Goal: Information Seeking & Learning: Find specific fact

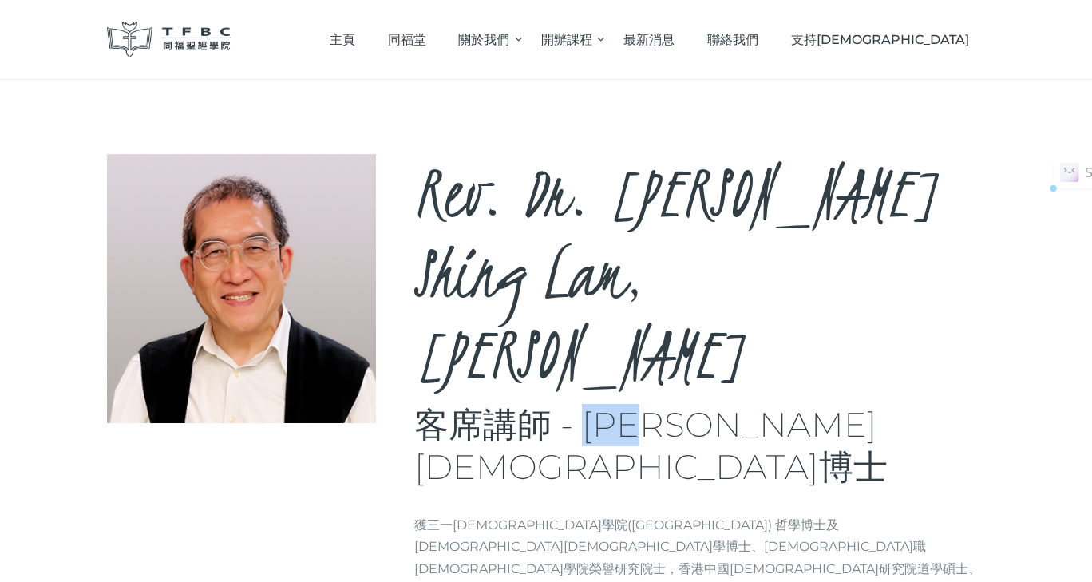
drag, startPoint x: 583, startPoint y: 347, endPoint x: 675, endPoint y: 346, distance: 92.6
click at [675, 404] on h3 "客席講師 - [PERSON_NAME][DEMOGRAPHIC_DATA]博士" at bounding box center [699, 446] width 571 height 85
copy h3 "[PERSON_NAME]"
click at [588, 514] on p "獲三一[DEMOGRAPHIC_DATA]學院([GEOGRAPHIC_DATA]) 哲學博士及[DEMOGRAPHIC_DATA][DEMOGRAPHIC_…" at bounding box center [699, 590] width 571 height 152
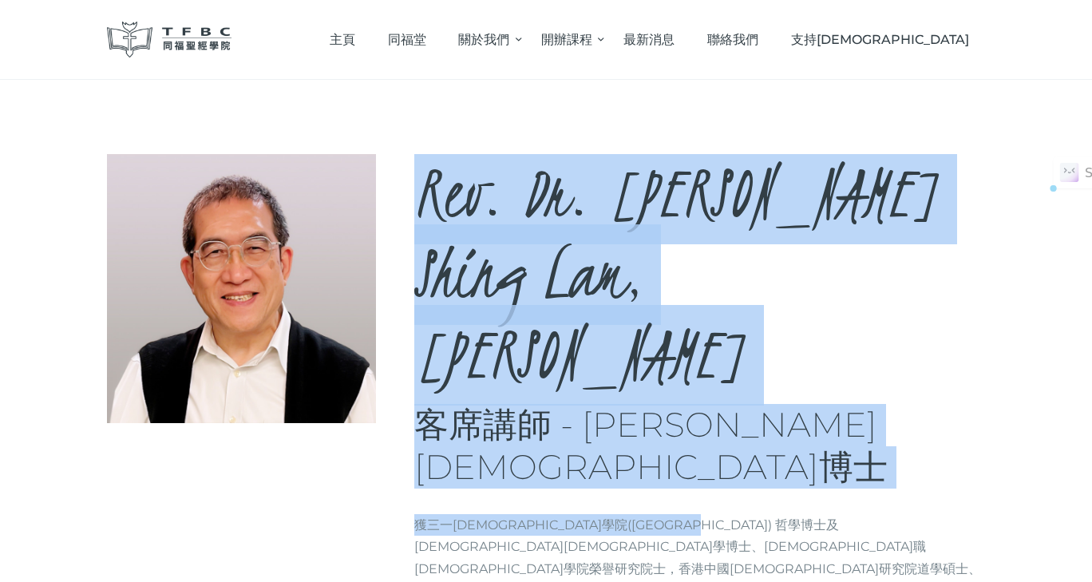
drag, startPoint x: 412, startPoint y: 401, endPoint x: 652, endPoint y: 398, distance: 240.3
click at [652, 398] on div "Rev. Dr. [PERSON_NAME], [PERSON_NAME] 客席講師 - [PERSON_NAME][DEMOGRAPHIC_DATA]博士 …" at bounding box center [546, 416] width 878 height 524
click at [652, 514] on p "獲三一[DEMOGRAPHIC_DATA]學院([GEOGRAPHIC_DATA]) 哲學博士及[DEMOGRAPHIC_DATA][DEMOGRAPHIC_…" at bounding box center [699, 590] width 571 height 152
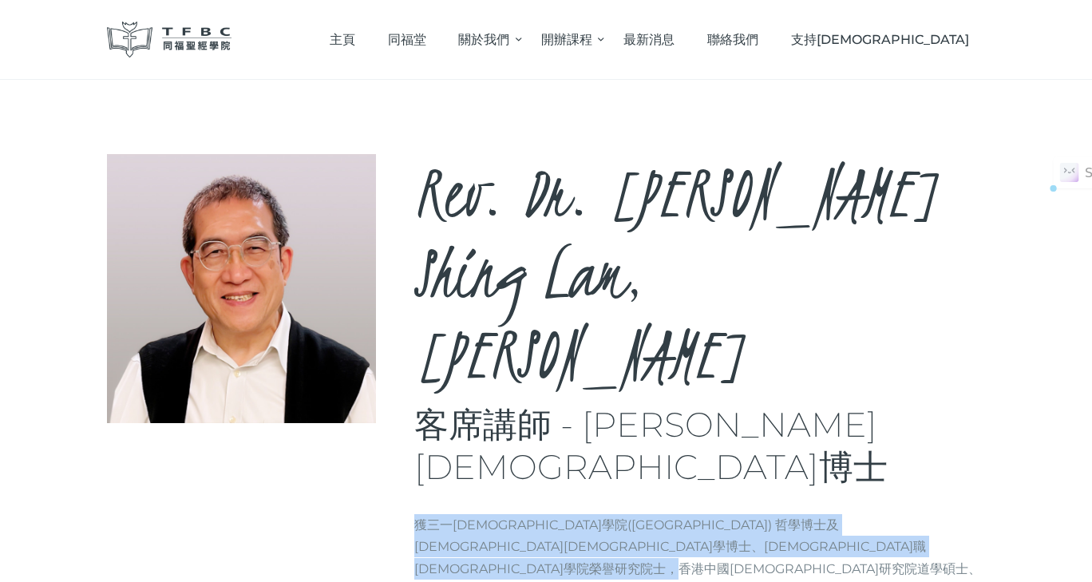
drag, startPoint x: 419, startPoint y: 403, endPoint x: 797, endPoint y: 441, distance: 379.5
click at [797, 514] on p "獲三一[DEMOGRAPHIC_DATA]學院([GEOGRAPHIC_DATA]) 哲學博士及[DEMOGRAPHIC_DATA][DEMOGRAPHIC_…" at bounding box center [699, 590] width 571 height 152
copy p "獲三一[DEMOGRAPHIC_DATA]學院([GEOGRAPHIC_DATA]) 哲學博士及[DEMOGRAPHIC_DATA][DEMOGRAPHIC_…"
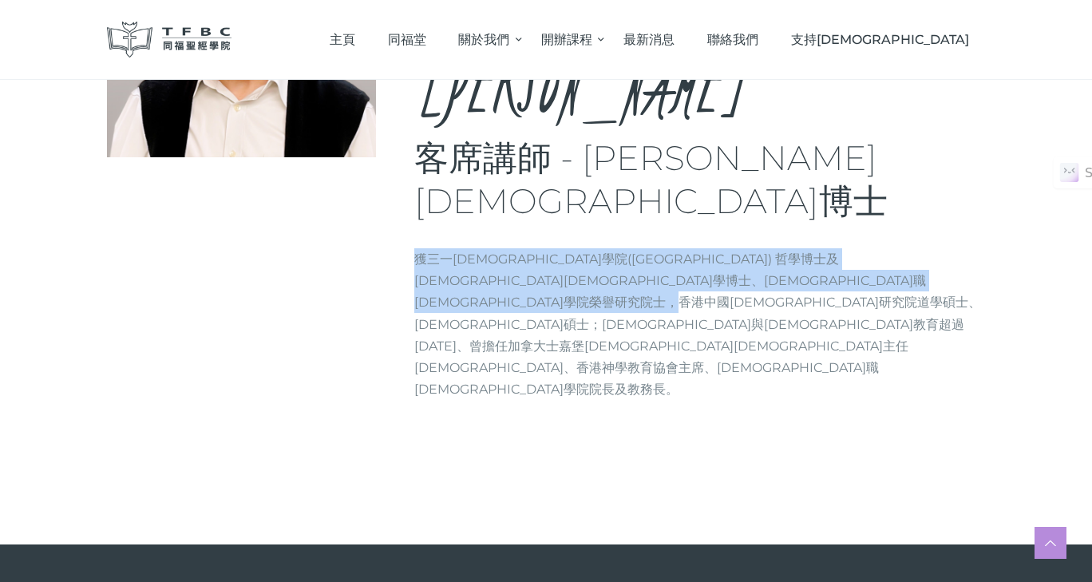
scroll to position [292, 0]
